Goal: Find specific page/section: Find specific page/section

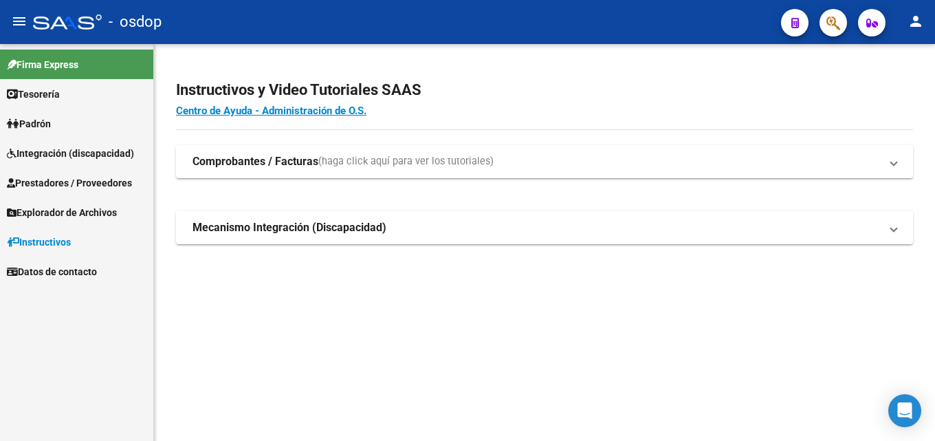
click at [84, 179] on span "Prestadores / Proveedores" at bounding box center [69, 182] width 125 height 15
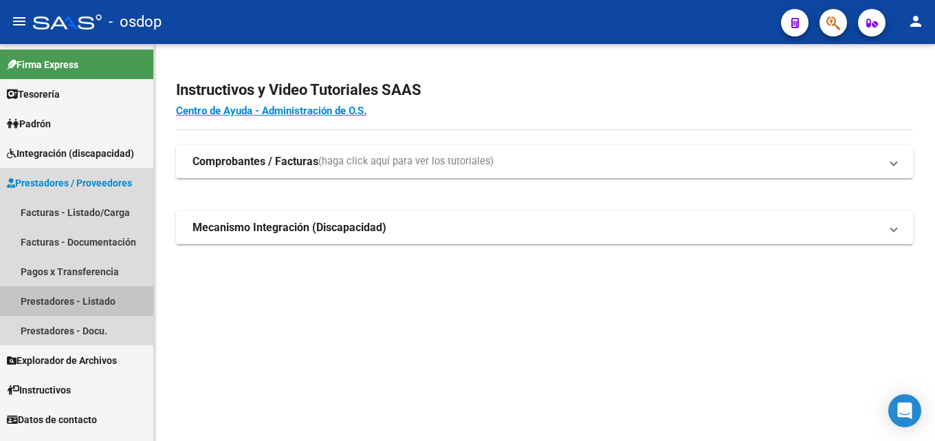
click at [69, 297] on link "Prestadores - Listado" at bounding box center [76, 301] width 153 height 30
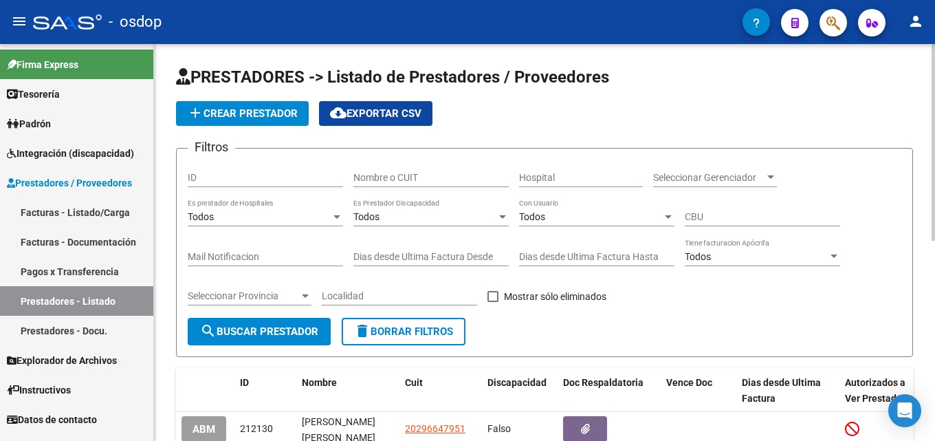
click at [383, 172] on input "Nombre o CUIT" at bounding box center [430, 178] width 155 height 12
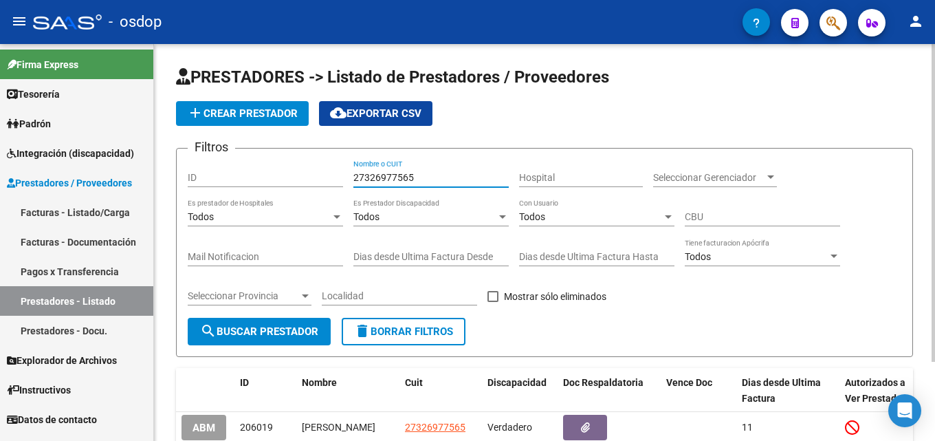
scroll to position [99, 0]
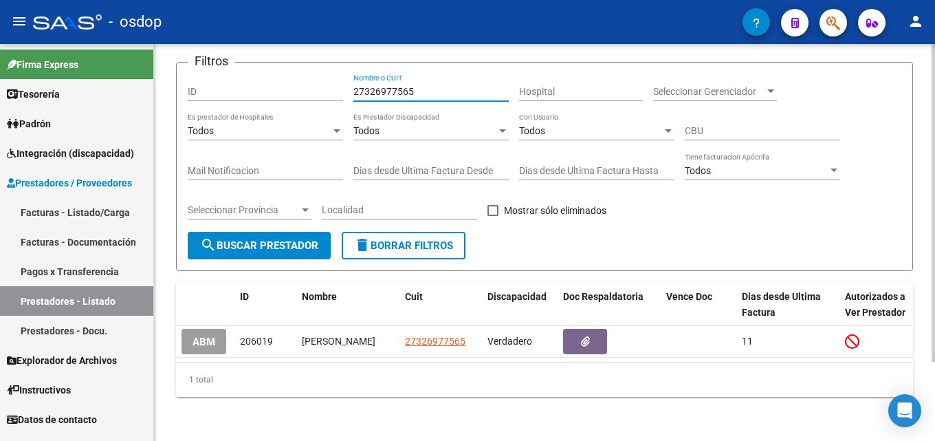
click at [934, 189] on div at bounding box center [932, 281] width 3 height 317
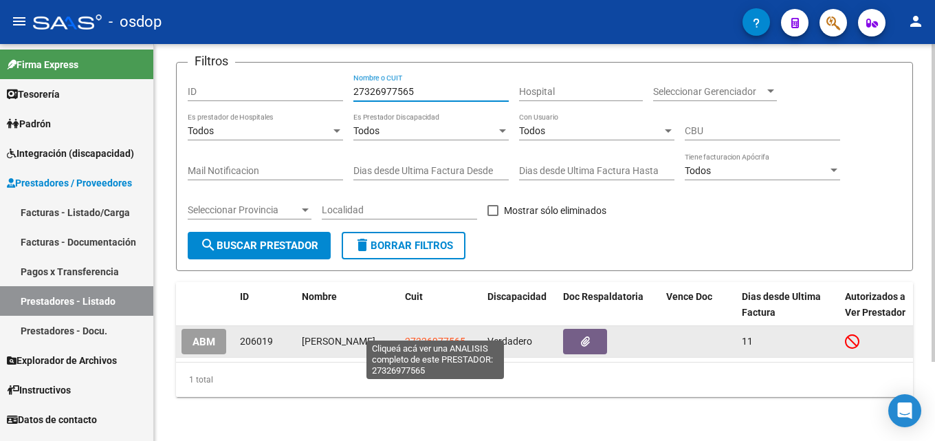
type input "27326977565"
click at [451, 335] on span "27326977565" at bounding box center [435, 340] width 60 height 11
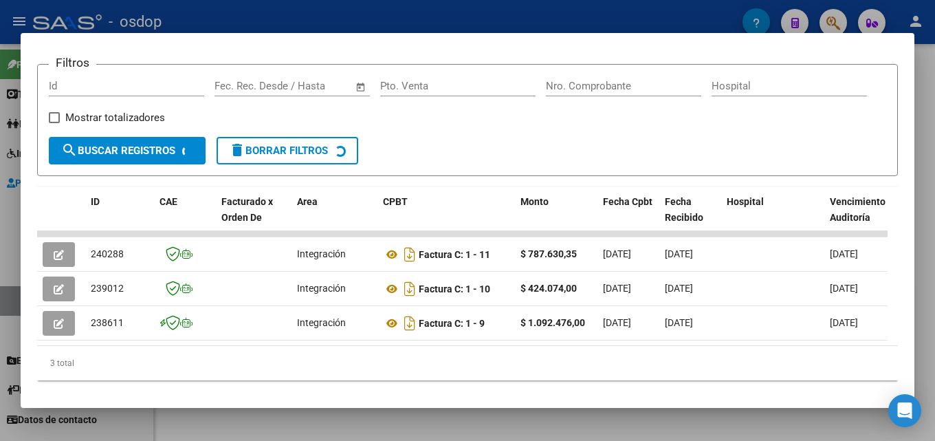
scroll to position [193, 0]
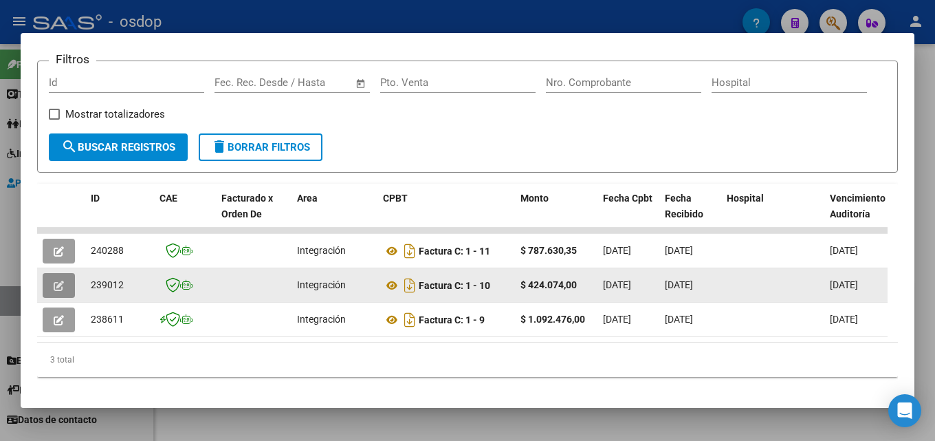
click at [61, 291] on icon "button" at bounding box center [59, 285] width 10 height 10
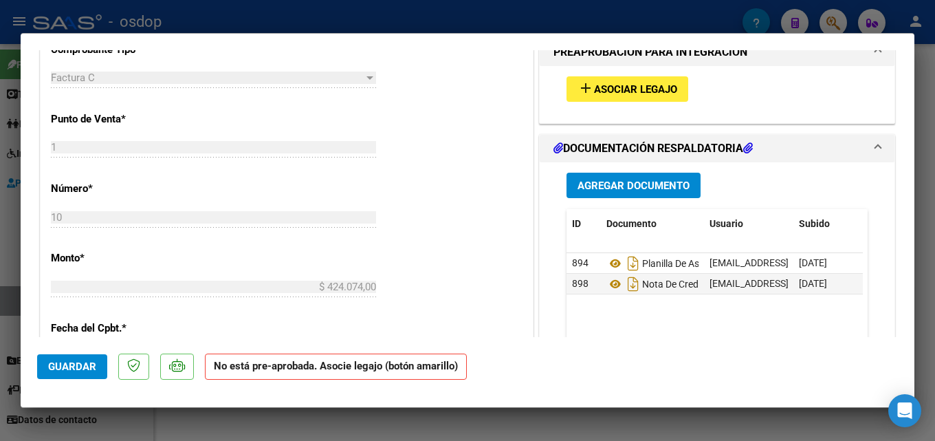
scroll to position [490, 0]
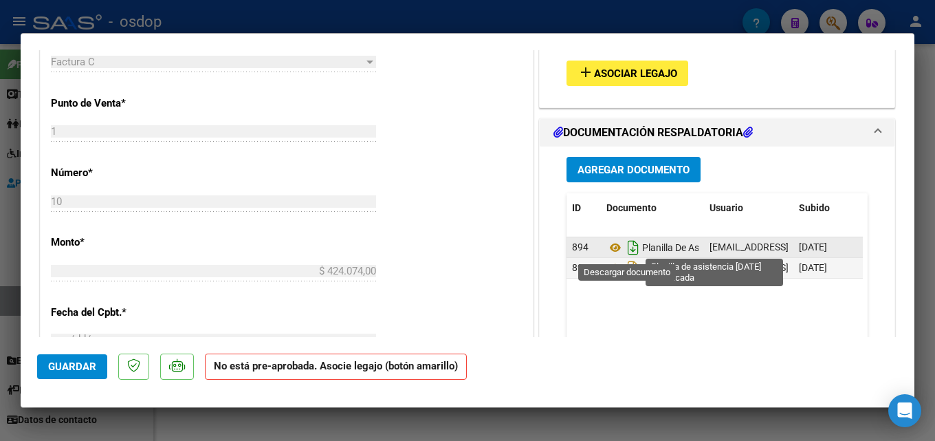
click at [625, 248] on icon "Descargar documento" at bounding box center [633, 247] width 18 height 22
click at [609, 249] on icon at bounding box center [615, 247] width 18 height 16
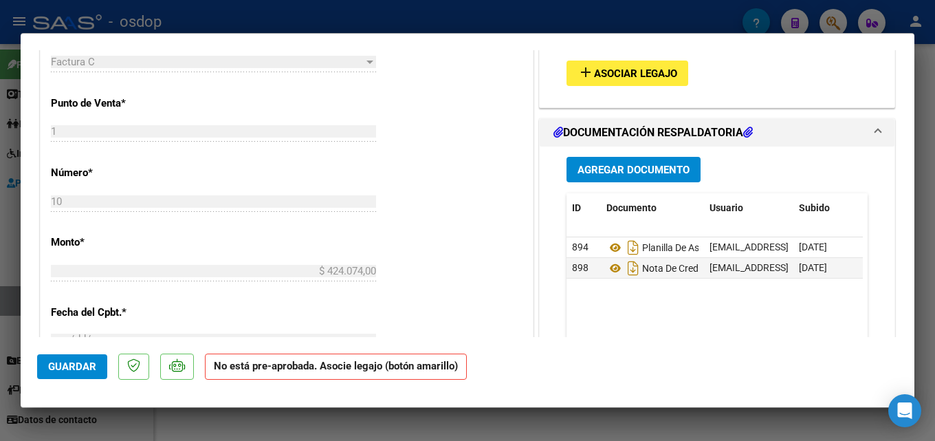
click at [934, 100] on div at bounding box center [467, 220] width 935 height 441
click at [921, 131] on div at bounding box center [467, 220] width 935 height 441
click at [511, 432] on div "PRESTADORES -> Listado de Prestadores / Proveedores add Crear Prestador cloud_d…" at bounding box center [544, 199] width 781 height 482
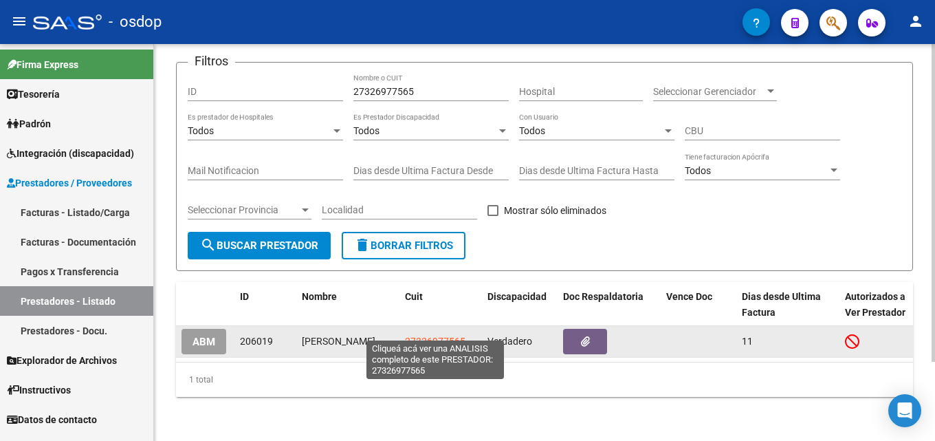
click at [427, 335] on span "27326977565" at bounding box center [435, 340] width 60 height 11
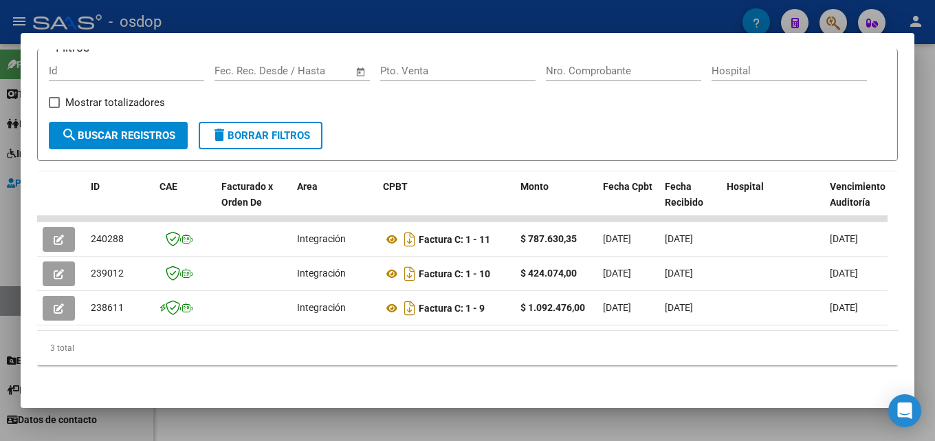
scroll to position [218, 0]
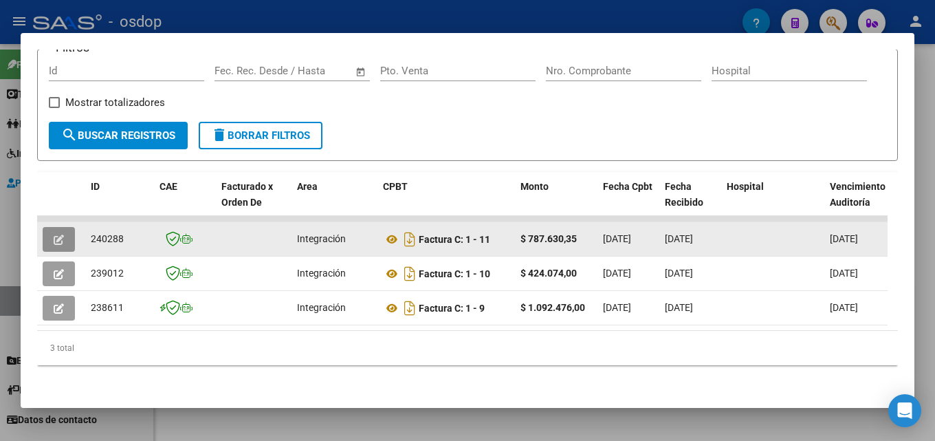
click at [59, 227] on button "button" at bounding box center [59, 239] width 32 height 25
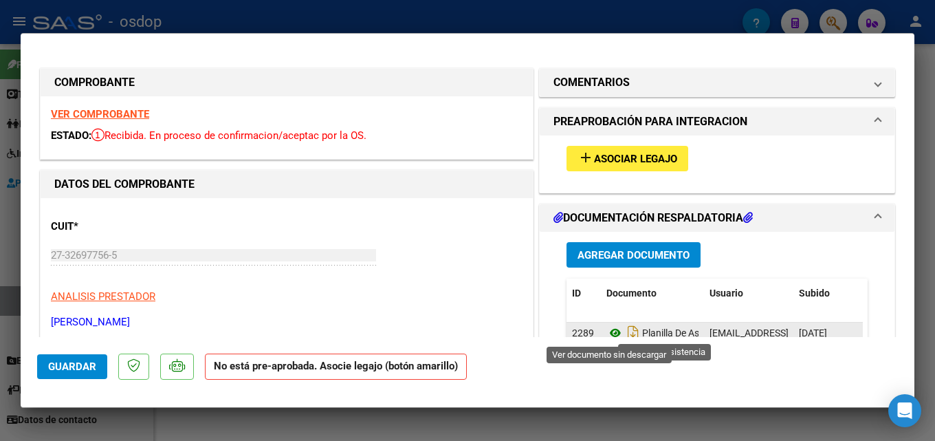
click at [610, 335] on icon at bounding box center [615, 332] width 18 height 16
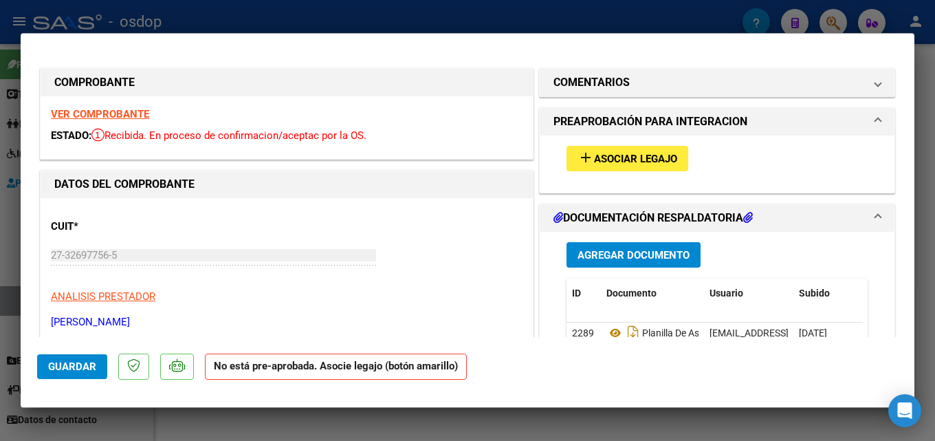
click at [934, 178] on div at bounding box center [467, 220] width 935 height 441
type input "$ 0,00"
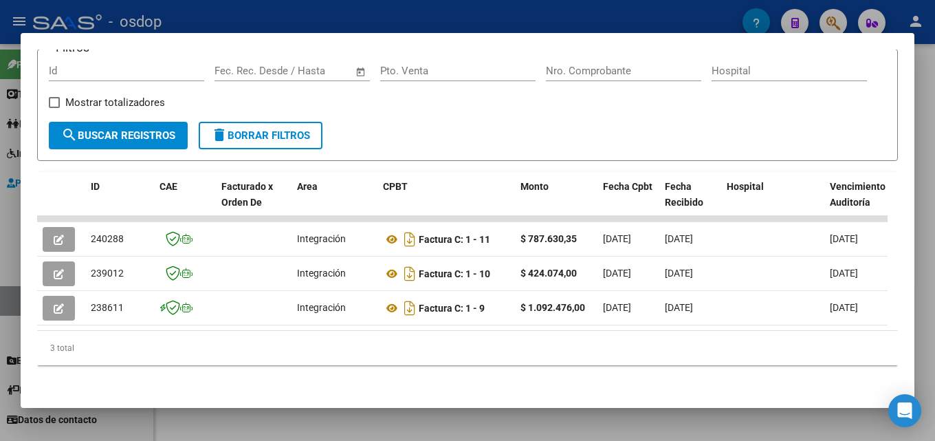
click at [934, 162] on div at bounding box center [467, 220] width 935 height 441
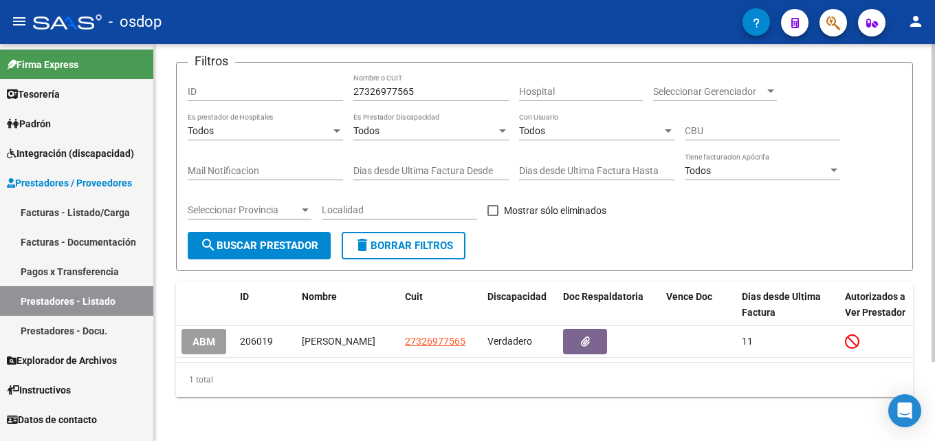
click at [923, 177] on div "PRESTADORES -> Listado de Prestadores / Proveedores add Crear Prestador cloud_d…" at bounding box center [544, 199] width 781 height 482
click at [381, 239] on span "delete Borrar Filtros" at bounding box center [403, 245] width 99 height 12
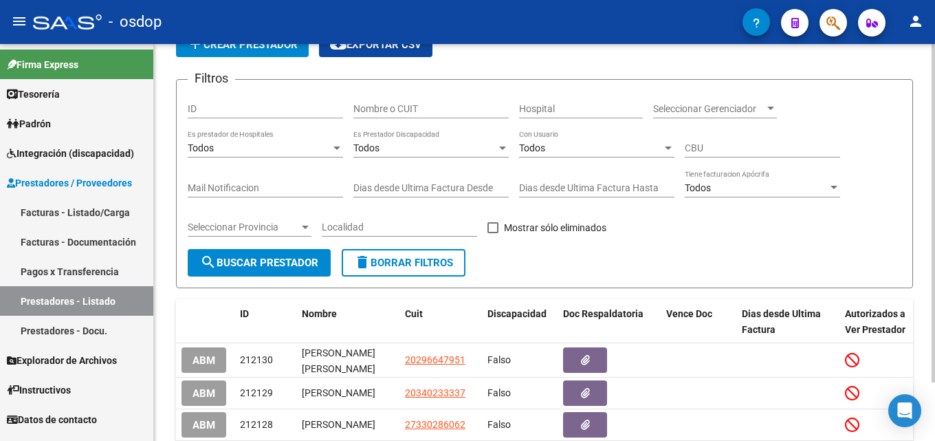
scroll to position [99, 0]
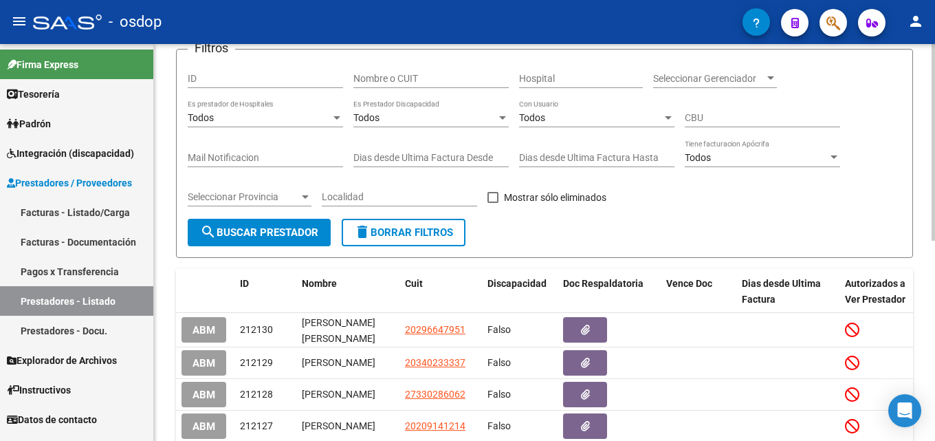
click at [378, 79] on input "Nombre o CUIT" at bounding box center [430, 79] width 155 height 12
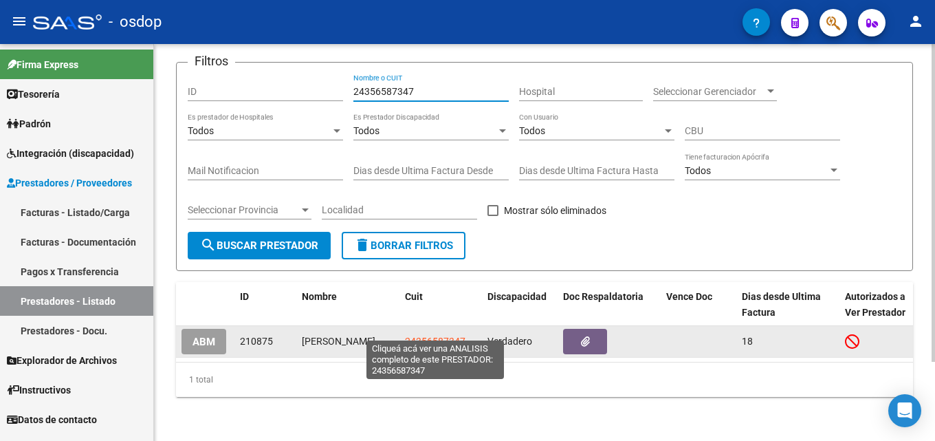
type input "24356587347"
click at [423, 335] on span "24356587347" at bounding box center [435, 340] width 60 height 11
type textarea "24356587347"
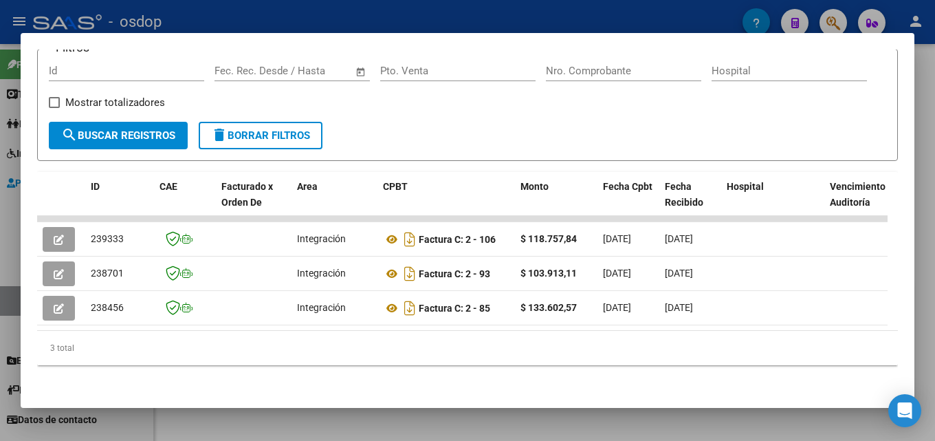
scroll to position [221, 0]
click at [934, 181] on div at bounding box center [467, 220] width 935 height 441
